Goal: Navigation & Orientation: Go to known website

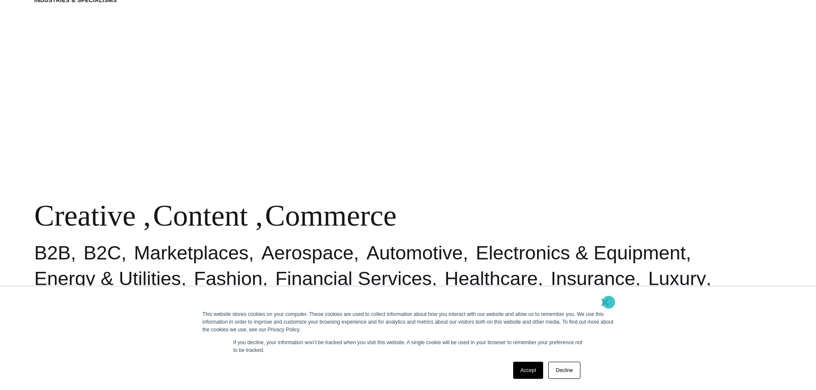
click at [609, 302] on link "×" at bounding box center [605, 303] width 10 height 8
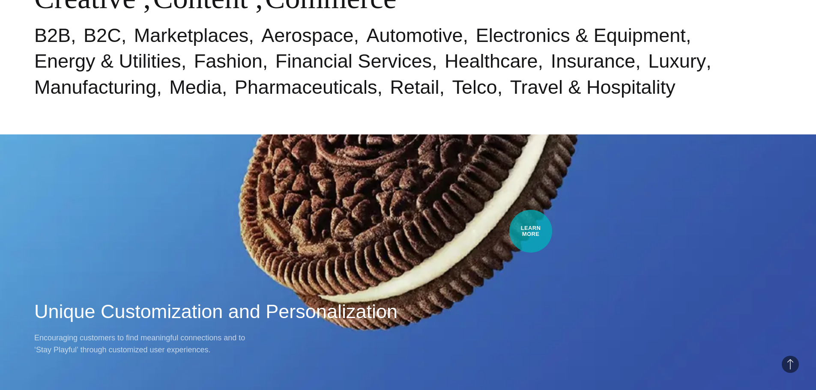
scroll to position [685, 0]
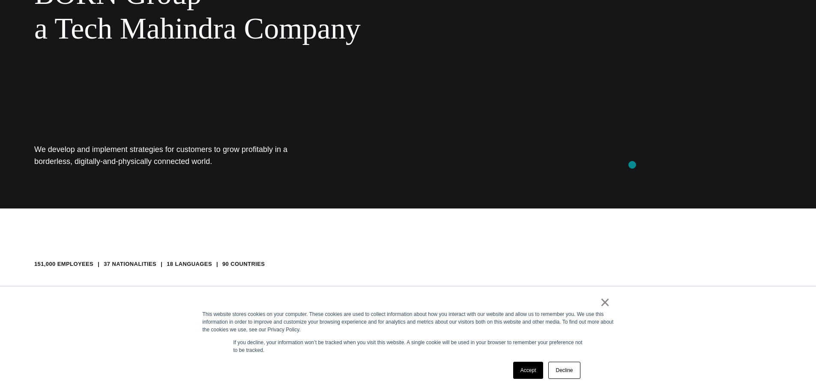
scroll to position [214, 0]
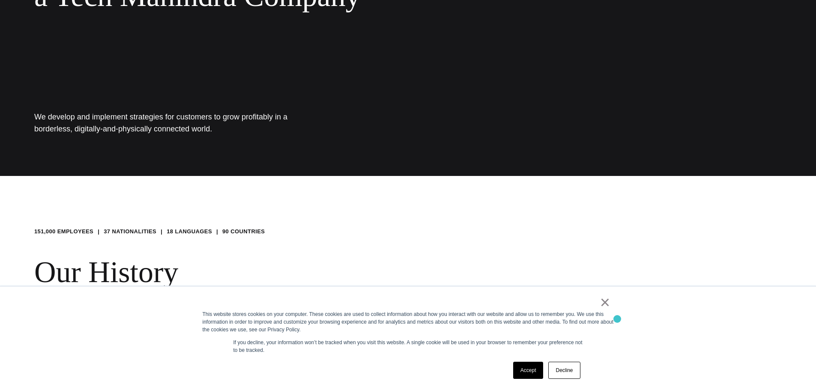
click at [616, 319] on div "× This website stores cookies on your computer. These cookies are used to colle…" at bounding box center [408, 339] width 428 height 104
click at [604, 315] on div "This website stores cookies on your computer. These cookies are used to collect…" at bounding box center [408, 322] width 411 height 23
click at [604, 299] on link "×" at bounding box center [605, 303] width 10 height 8
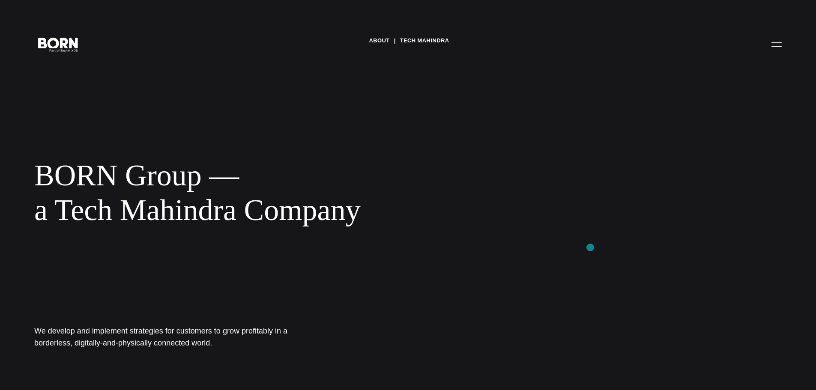
scroll to position [257, 0]
